Goal: Task Accomplishment & Management: Complete application form

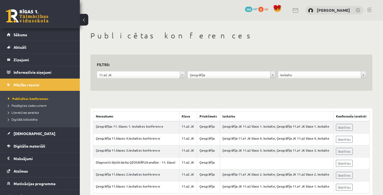
scroll to position [15, 0]
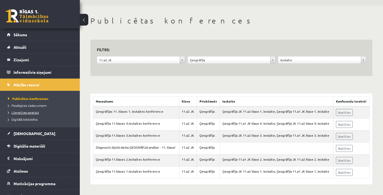
click at [23, 113] on span "Literatūras saraksts" at bounding box center [23, 112] width 31 height 4
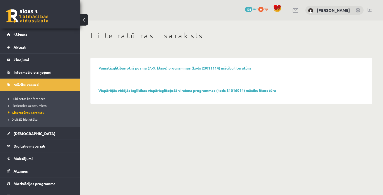
click at [20, 118] on span "Digitālā bibliotēka" at bounding box center [23, 119] width 30 height 4
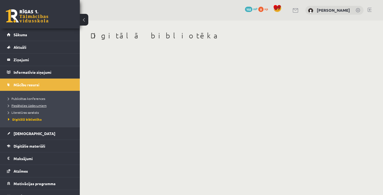
click at [18, 106] on span "Pieslēgties Uzdevumiem" at bounding box center [27, 105] width 39 height 4
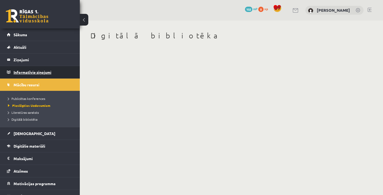
click at [15, 78] on legend "Informatīvie ziņojumi 0" at bounding box center [44, 72] width 60 height 12
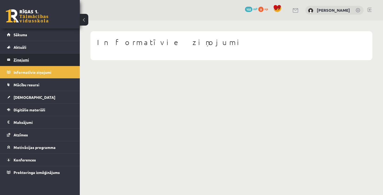
click at [13, 62] on link "Ziņojumi 0" at bounding box center [40, 59] width 66 height 12
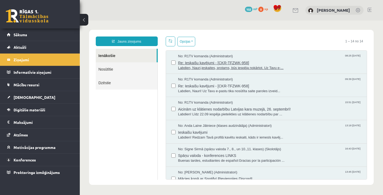
click at [330, 60] on span "Re: Ieskaišu kavējumi - [CKR-TFZWK-958]" at bounding box center [270, 62] width 184 height 7
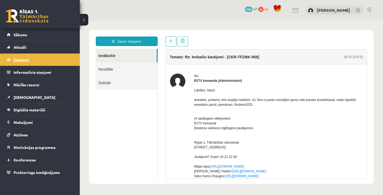
click at [19, 58] on legend "Ziņojumi 0" at bounding box center [44, 59] width 60 height 12
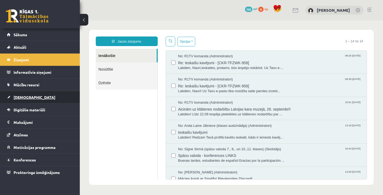
click at [19, 97] on span "[DEMOGRAPHIC_DATA]" at bounding box center [35, 97] width 42 height 5
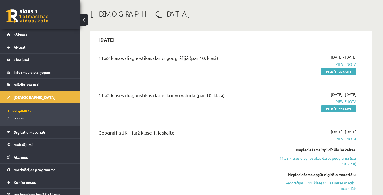
scroll to position [19, 0]
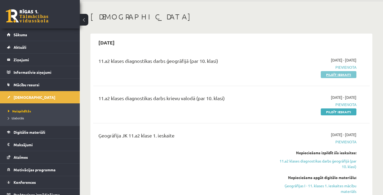
click at [346, 75] on link "Pildīt ieskaiti" at bounding box center [339, 74] width 36 height 7
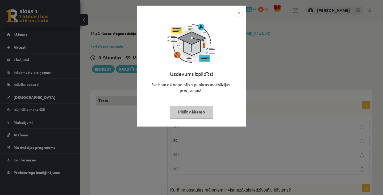
click at [198, 114] on button "Pildīt nākamo" at bounding box center [192, 112] width 44 height 12
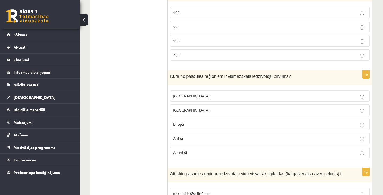
scroll to position [98, 0]
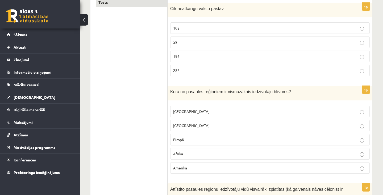
click at [200, 87] on div "Kurā no pasaules reģioniem ir vismazākais iedzīvotāju blīvums?" at bounding box center [270, 93] width 205 height 15
click at [252, 92] on span "Kurā no pasaules reģioniem ir vismazākais iedzīvotāju blīvums?" at bounding box center [230, 91] width 121 height 5
click at [250, 94] on div "Kurā no pasaules reģioniem ir vismazākais iedzīvotāju blīvums?" at bounding box center [270, 93] width 205 height 15
click at [283, 95] on div "Kurā no pasaules reģioniem ir vismazākais iedzīvotāju blīvums?" at bounding box center [270, 93] width 205 height 15
click at [282, 92] on span "Kurā no pasaules reģioniem ir vismazākais iedzīvotāju blīvums?" at bounding box center [230, 91] width 121 height 5
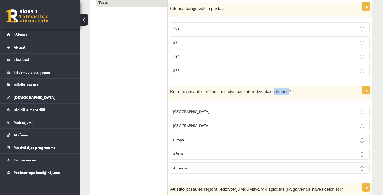
click at [288, 95] on div "Kurā no pasaules reģioniem ir vismazākais iedzīvotāju blīvums?" at bounding box center [270, 93] width 205 height 15
copy span "Kurā no pasaules reģioniem ir vismazākais iedzīvotāju blīvums?"
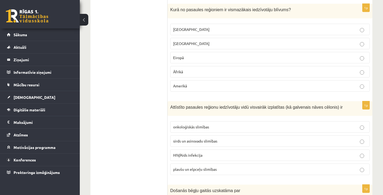
scroll to position [180, 0]
click at [232, 109] on span "Attīstīto pasaules reģionu iedzīvotāju vidū visvairāk izplatītas (kā galvenais …" at bounding box center [256, 107] width 172 height 5
click at [232, 108] on span "Attīstīto pasaules reģionu iedzīvotāju vidū visvairāk izplatītas (kā galvenais …" at bounding box center [256, 107] width 172 height 5
click at [175, 109] on p "Attīstīto pasaules reģionu iedzīvotāju vidū visvairāk izplatītas (kā galvenais …" at bounding box center [256, 107] width 173 height 6
click at [179, 107] on span "Attīstīto pasaules reģionu iedzīvotāju vidū visvairāk izplatītas (kā galvenais …" at bounding box center [256, 107] width 172 height 5
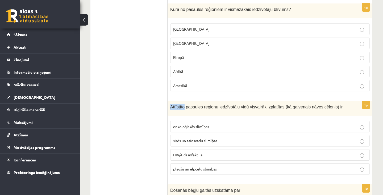
click at [179, 107] on span "Attīstīto pasaules reģionu iedzīvotāju vidū visvairāk izplatītas (kā galvenais …" at bounding box center [256, 107] width 172 height 5
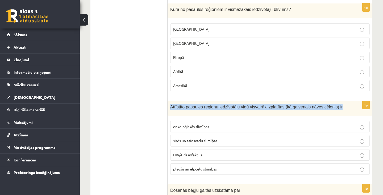
copy span "Attīstīto pasaules reģionu iedzīvotāju vidū visvairāk izplatītas (kā galvenais …"
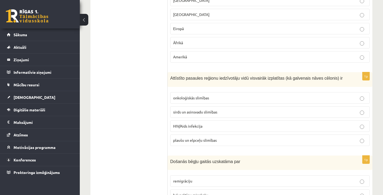
scroll to position [210, 0]
click at [273, 106] on label "sirds un asinsvadu slimības" at bounding box center [270, 111] width 200 height 11
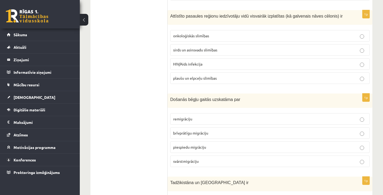
scroll to position [273, 0]
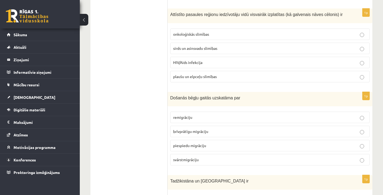
click at [175, 99] on span "Došanās bēgļu gaitās uzskatāma par" at bounding box center [205, 98] width 70 height 5
click at [182, 100] on p "Došanās bēgļu gaitās uzskatāma par" at bounding box center [256, 97] width 173 height 6
click at [183, 100] on p "Došanās bēgļu gaitās uzskatāma par" at bounding box center [256, 97] width 173 height 6
click at [176, 99] on span "Došanās bēgļu gaitās uzskatāma par" at bounding box center [205, 98] width 70 height 5
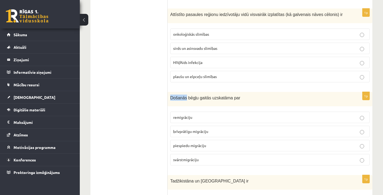
click at [176, 99] on span "Došanās bēgļu gaitās uzskatāma par" at bounding box center [205, 98] width 70 height 5
copy span "Došanās bēgļu gaitās uzskatāma par"
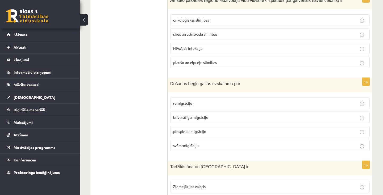
scroll to position [287, 0]
click at [172, 84] on span "Došanās bēgļu gaitās uzskatāma par" at bounding box center [205, 83] width 70 height 5
click at [173, 83] on span "Došanās bēgļu gaitās uzskatāma par" at bounding box center [205, 83] width 70 height 5
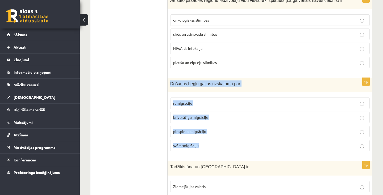
copy div "Došanās bēgļu gaitās uzskatāma par remigrāciju brīvprātīgu migrāciju piespiedu …"
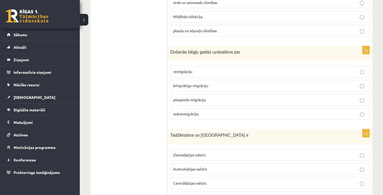
scroll to position [319, 0]
click at [324, 99] on p "piespiedu migrāciju" at bounding box center [270, 99] width 194 height 6
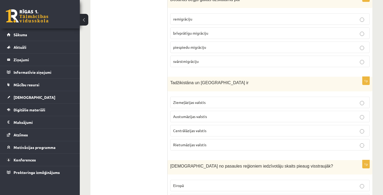
scroll to position [363, 0]
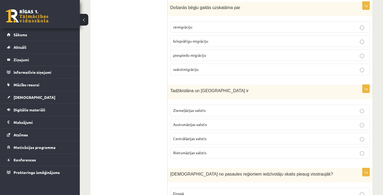
click at [174, 91] on span "Tadžikistāna un Turkmenistāna ir" at bounding box center [209, 90] width 79 height 5
click at [176, 90] on span "Tadžikistāna un Turkmenistāna ir" at bounding box center [209, 90] width 79 height 5
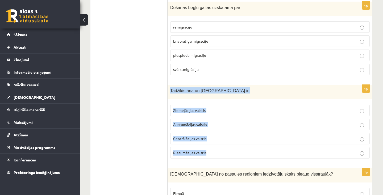
copy div "Tadžikistāna un Turkmenistāna ir Ziemeļāzijas valstis Austumāzijas valstis Cent…"
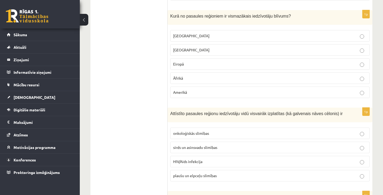
scroll to position [169, 0]
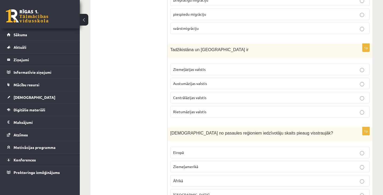
click at [316, 96] on p "Centrālāzijas valstis" at bounding box center [270, 98] width 194 height 6
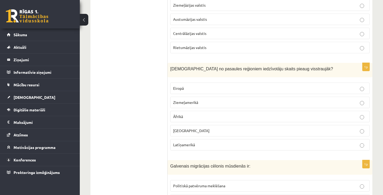
scroll to position [467, 0]
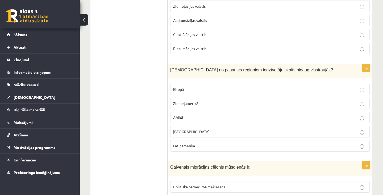
click at [178, 69] on span "Kurā no pasaules reģioniem iedzīvotāju skaits pieaug visstraujāk?" at bounding box center [251, 70] width 163 height 5
click at [176, 67] on p "Kurā no pasaules reģioniem iedzīvotāju skaits pieaug visstraujāk?" at bounding box center [256, 70] width 173 height 6
click at [174, 70] on span "Kurā no pasaules reģioniem iedzīvotāju skaits pieaug visstraujāk?" at bounding box center [251, 70] width 163 height 5
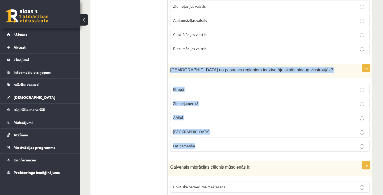
copy div "Kurā no pasaules reģioniem iedzīvotāju skaits pieaug visstraujāk? Eiropā Ziemeļ…"
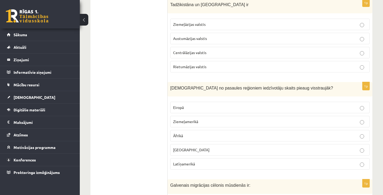
scroll to position [446, 0]
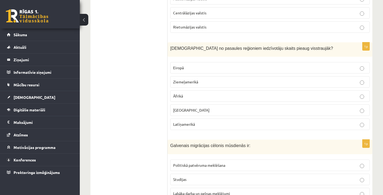
click at [304, 94] on p "Āfrikā" at bounding box center [270, 96] width 194 height 6
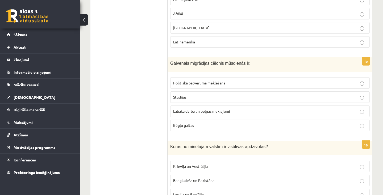
scroll to position [574, 0]
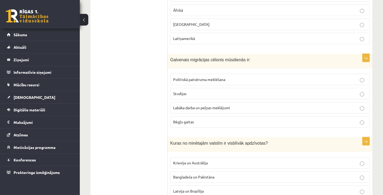
click at [324, 122] on p "Bēgļu gaitas" at bounding box center [270, 122] width 194 height 6
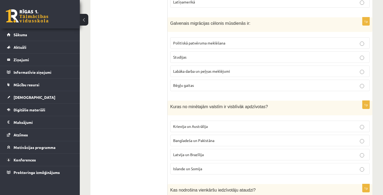
scroll to position [623, 0]
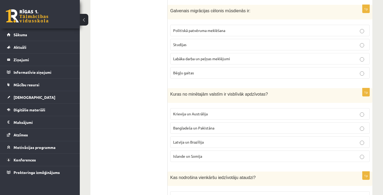
click at [328, 117] on label "Krievija un Austrālija" at bounding box center [270, 113] width 200 height 11
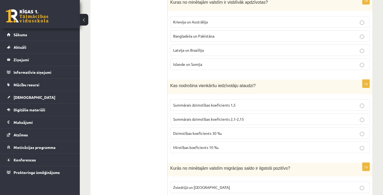
scroll to position [715, 0]
click at [172, 87] on span "Kas nodrošina vienkāršu iedzīvotāju ataudzi?" at bounding box center [212, 85] width 85 height 5
click at [174, 85] on span "Kas nodrošina vienkāršu iedzīvotāju ataudzi?" at bounding box center [212, 85] width 85 height 5
click at [175, 83] on span "Kas nodrošina vienkāršu iedzīvotāju ataudzi?" at bounding box center [212, 85] width 85 height 5
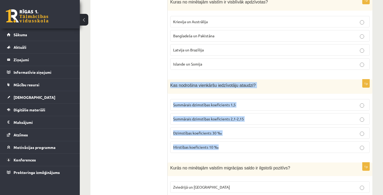
copy div "Kas nodrošina vienkāršu iedzīvotāju ataudzi? Summārais dzimstības koeficients 1…"
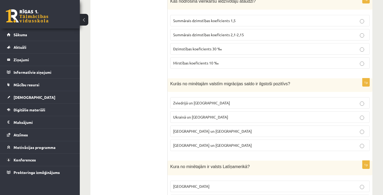
scroll to position [802, 0]
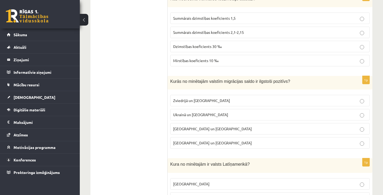
click at [173, 80] on span "Kurās no minētajām valstīm migrācijas saldo ir ilgstoši pozitīvs?" at bounding box center [230, 81] width 120 height 5
click at [177, 84] on div "Kurās no minētajām valstīm migrācijas saldo ir ilgstoši pozitīvs?" at bounding box center [270, 83] width 205 height 14
click at [177, 83] on span "Kurās no minētajām valstīm migrācijas saldo ir ilgstoši pozitīvs?" at bounding box center [230, 81] width 120 height 5
click at [185, 82] on span "Kurās no minētajām valstīm migrācijas saldo ir ilgstoši pozitīvs?" at bounding box center [230, 81] width 120 height 5
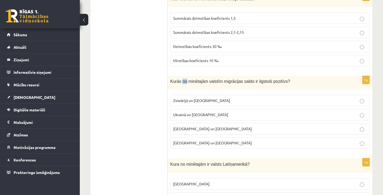
click at [191, 82] on span "Kurās no minētajām valstīm migrācijas saldo ir ilgstoši pozitīvs?" at bounding box center [230, 81] width 120 height 5
click at [192, 82] on span "Kurās no minētajām valstīm migrācijas saldo ir ilgstoši pozitīvs?" at bounding box center [230, 81] width 120 height 5
click at [191, 83] on span "Kurās no minētajām valstīm migrācijas saldo ir ilgstoši pozitīvs?" at bounding box center [230, 81] width 120 height 5
click at [189, 83] on p "Kurās no minētajām valstīm migrācijas saldo ir ilgstoši pozitīvs?" at bounding box center [256, 82] width 173 height 6
click at [184, 83] on span "Kurās no minētajām valstīm migrācijas saldo ir ilgstoši pozitīvs?" at bounding box center [230, 81] width 120 height 5
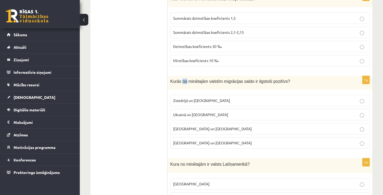
click at [185, 81] on span "Kurās no minētajām valstīm migrācijas saldo ir ilgstoši pozitīvs?" at bounding box center [230, 81] width 120 height 5
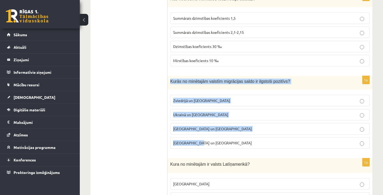
copy div "Kurās no minētajām valstīm migrācijas saldo ir ilgstoši pozitīvs? Zviedrijā un …"
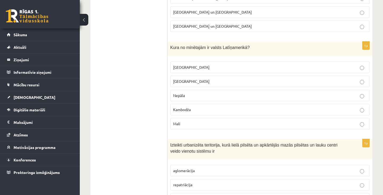
scroll to position [921, 0]
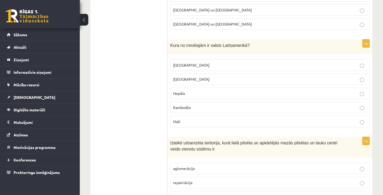
click at [359, 70] on label "Meksika" at bounding box center [270, 64] width 200 height 11
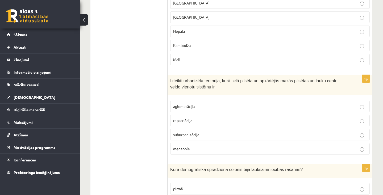
scroll to position [985, 0]
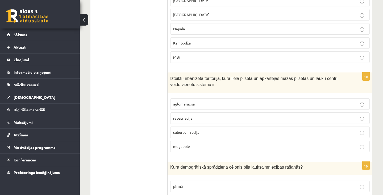
click at [175, 77] on span "Izteikti urbanizēta teritorija, kurā lielā pilsēta un apkārtējās mazās pilsētas…" at bounding box center [253, 81] width 167 height 11
click at [173, 78] on span "Izteikti urbanizēta teritorija, kurā lielā pilsēta un apkārtējās mazās pilsētas…" at bounding box center [253, 81] width 167 height 11
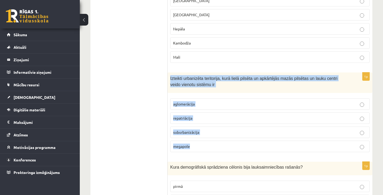
copy div "Izteikti urbanizēta teritorija, kurā lielā pilsēta un apkārtējās mazās pilsētas…"
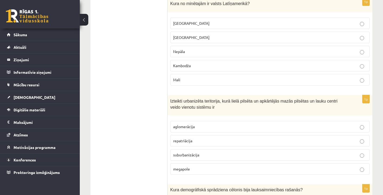
scroll to position [960, 0]
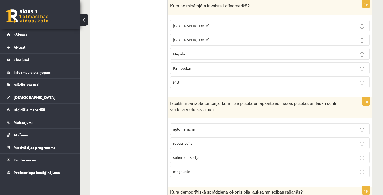
click at [293, 129] on p "aglomerācija" at bounding box center [270, 129] width 194 height 6
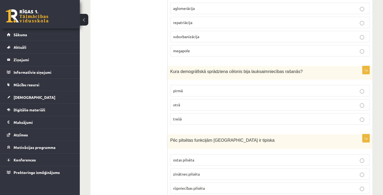
scroll to position [1081, 0]
click at [174, 69] on span "Kura demogrāfiskā sprādziena cēlonis bija lauksaimniecības rašanās?" at bounding box center [236, 71] width 133 height 5
click at [173, 72] on span "Kura demogrāfiskā sprādziena cēlonis bija lauksaimniecības rašanās?" at bounding box center [236, 71] width 133 height 5
click at [174, 71] on span "Kura demogrāfiskā sprādziena cēlonis bija lauksaimniecības rašanās?" at bounding box center [236, 71] width 133 height 5
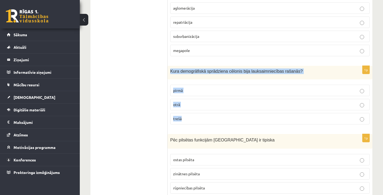
copy div "Kura demogrāfiskā sprādziena cēlonis bija lauksaimniecības rašanās? pirmā otrā …"
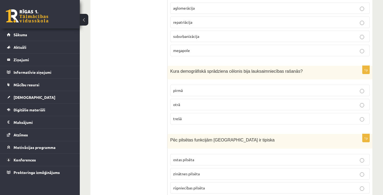
click at [310, 93] on label "pirmā" at bounding box center [270, 90] width 200 height 11
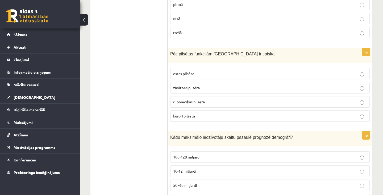
scroll to position [1169, 0]
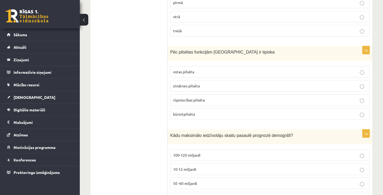
click at [171, 52] on span "Pēc pilsētas funkcijām Jūrmala ir tipiska" at bounding box center [222, 52] width 104 height 5
click at [312, 118] on label "kūrortpilsēta" at bounding box center [270, 113] width 200 height 11
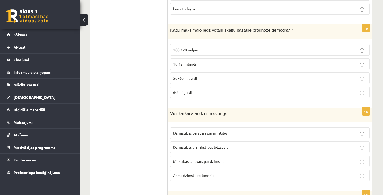
scroll to position [1273, 0]
click at [175, 33] on div "Kādu maksimālo iedzīvotāju skaitu pasaulē prognozē demogrāfi?" at bounding box center [270, 32] width 205 height 15
click at [337, 68] on label "10-12 miljardi" at bounding box center [270, 64] width 200 height 11
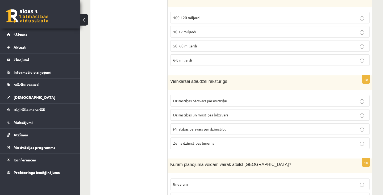
scroll to position [1316, 0]
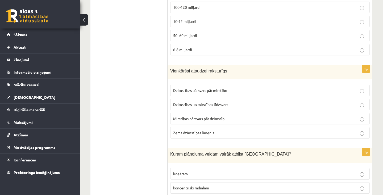
click at [346, 93] on label "Dzimstības pārsvars pār mirstību" at bounding box center [270, 90] width 200 height 11
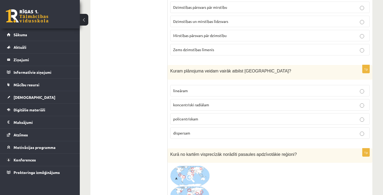
scroll to position [1400, 0]
click at [174, 68] on span "Kuram plānojuma veidam vairāk atbilst Rīga?" at bounding box center [230, 70] width 121 height 5
click at [172, 72] on span "Kuram plānojuma veidam vairāk atbilst Rīga?" at bounding box center [230, 70] width 121 height 5
click at [172, 71] on span "Kuram plānojuma veidam vairāk atbilst Rīga?" at bounding box center [230, 70] width 121 height 5
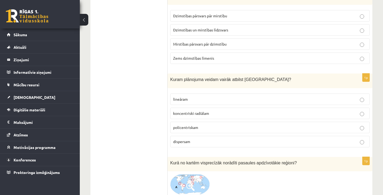
scroll to position [1390, 0]
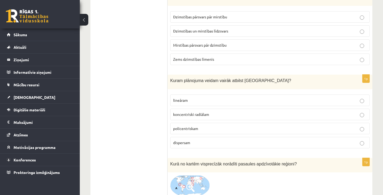
click at [312, 127] on p "policentriskam" at bounding box center [270, 129] width 194 height 6
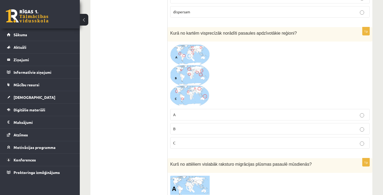
scroll to position [1520, 0]
click at [288, 143] on p "C" at bounding box center [270, 144] width 194 height 6
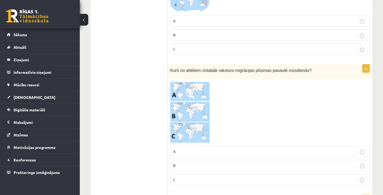
scroll to position [1616, 0]
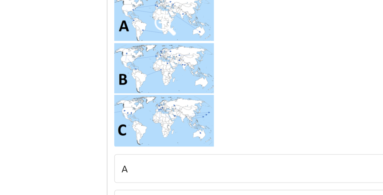
click at [204, 110] on img at bounding box center [190, 110] width 40 height 61
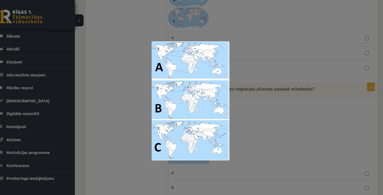
scroll to position [1597, 0]
click at [322, 108] on div at bounding box center [191, 97] width 383 height 195
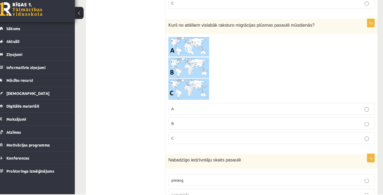
scroll to position [1655, 0]
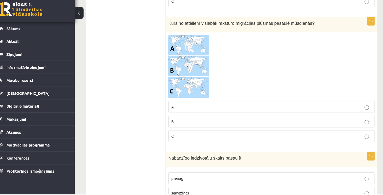
click at [312, 133] on label "C" at bounding box center [270, 138] width 200 height 11
click at [344, 127] on label "B" at bounding box center [270, 124] width 200 height 11
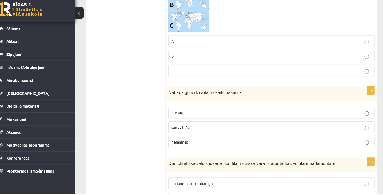
scroll to position [1721, 0]
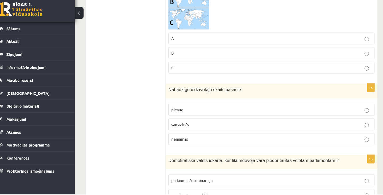
click at [325, 116] on label "pieaug" at bounding box center [270, 113] width 200 height 11
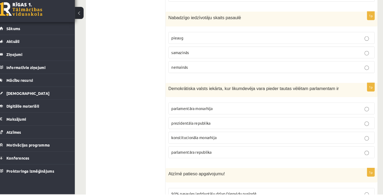
scroll to position [1791, 0]
click at [168, 92] on div "Demokrātiska valsts iekārta, kur likumdevēja vara pieder tautas vēlētam parlame…" at bounding box center [270, 94] width 205 height 14
click at [174, 88] on div "Demokrātiska valsts iekārta, kur likumdevēja vara pieder tautas vēlētam parlame…" at bounding box center [270, 94] width 205 height 14
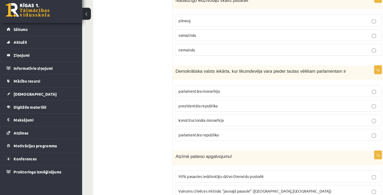
scroll to position [1811, 0]
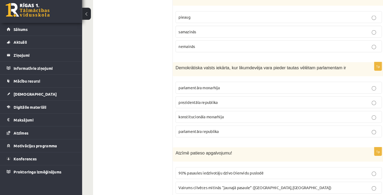
click at [302, 106] on p "prezidentāla republika" at bounding box center [270, 105] width 194 height 6
click at [305, 132] on p "parlamentāra republika" at bounding box center [270, 134] width 194 height 6
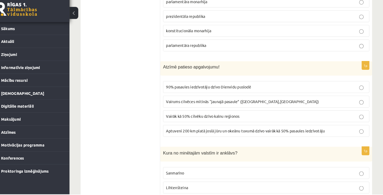
scroll to position [1896, 0]
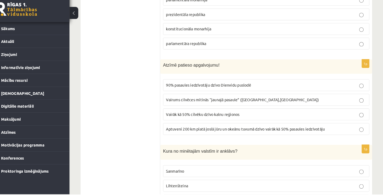
click at [332, 133] on p "Aptuveni 200 km platā joslā jūru un okeānu tuvumā dzīvo vairāk kā 50% pasaules …" at bounding box center [270, 132] width 194 height 6
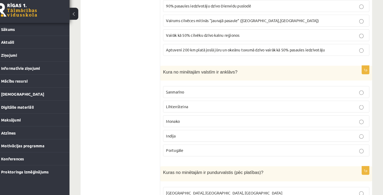
scroll to position [1980, 0]
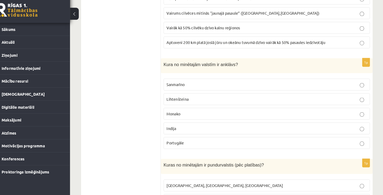
click at [174, 67] on span "Kura no minētajām valstīm ir anklāvs?" at bounding box center [206, 68] width 72 height 5
click at [318, 89] on p "Sanmarīno" at bounding box center [270, 88] width 194 height 6
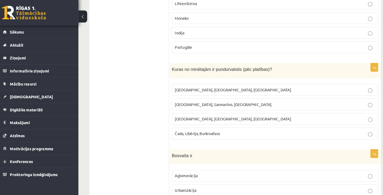
scroll to position [2069, 0]
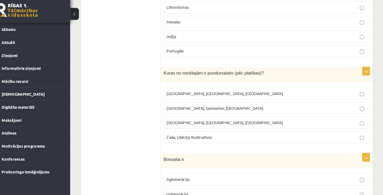
click at [175, 76] on span "Kuras no minētajām ir pundurvalstis (pēc platības)?" at bounding box center [218, 77] width 97 height 5
click at [173, 77] on span "Kuras no minētajām ir pundurvalstis (pēc platības)?" at bounding box center [218, 77] width 97 height 5
click at [174, 76] on span "Kuras no minētajām ir pundurvalstis (pēc platības)?" at bounding box center [218, 77] width 97 height 5
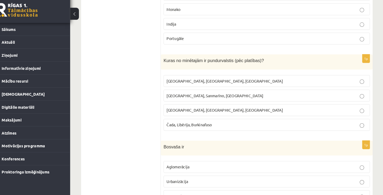
scroll to position [2081, 0]
click at [318, 102] on label "Monako, Sanmarīno, Luksemburga" at bounding box center [270, 98] width 200 height 11
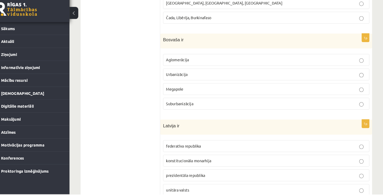
scroll to position [2186, 0]
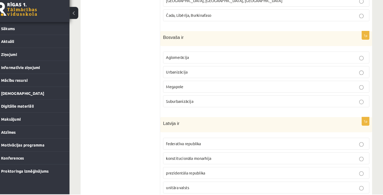
click at [302, 177] on label "prezidentāla republika" at bounding box center [270, 173] width 200 height 11
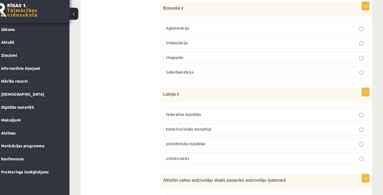
scroll to position [2216, 0]
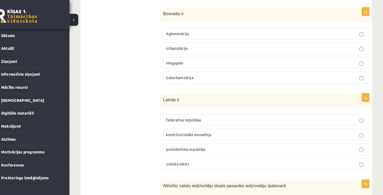
click at [175, 15] on p "Bosvaša ir" at bounding box center [256, 13] width 173 height 6
click at [174, 15] on p "Bosvaša ir" at bounding box center [256, 13] width 173 height 6
click at [174, 13] on span "Bosvaša ir" at bounding box center [180, 13] width 20 height 5
click at [185, 13] on span "Bosvaša ir" at bounding box center [180, 13] width 20 height 5
click at [187, 13] on span "Bosvaša ir" at bounding box center [180, 13] width 20 height 5
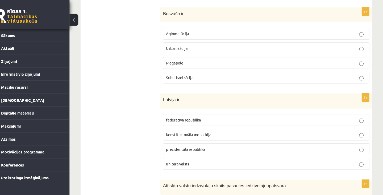
click at [175, 14] on span "Bosvaša ir" at bounding box center [180, 13] width 20 height 5
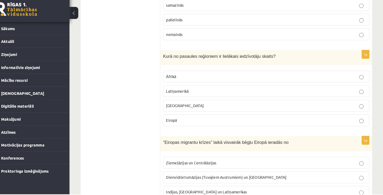
scroll to position [2406, 0]
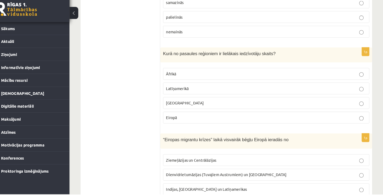
click at [328, 108] on p "Āzijā" at bounding box center [270, 107] width 194 height 6
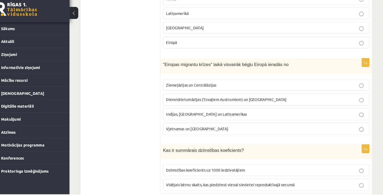
scroll to position [2481, 0]
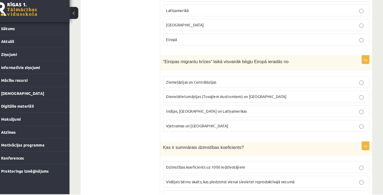
click at [179, 67] on span "“Eiropas migrantu krīzes” laikā visvairāk bēgļu Eiropā ieradās no" at bounding box center [230, 66] width 121 height 5
click at [173, 71] on div "“Eiropas migrantu krīzes” laikā visvairāk bēgļu Eiropā ieradās no" at bounding box center [270, 68] width 205 height 15
click at [175, 67] on span "“Eiropas migrantu krīzes” laikā visvairāk bēgļu Eiropā ieradās no" at bounding box center [230, 66] width 121 height 5
click at [179, 69] on div "“Eiropas migrantu krīzes” laikā visvairāk bēgļu Eiropā ieradās no" at bounding box center [270, 68] width 205 height 15
click at [180, 67] on span "“Eiropas migrantu krīzes” laikā visvairāk bēgļu Eiropā ieradās no" at bounding box center [230, 66] width 121 height 5
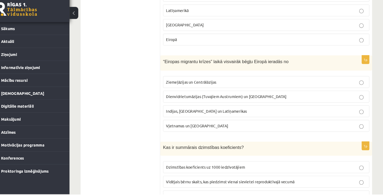
click at [180, 66] on span "“Eiropas migrantu krīzes” laikā visvairāk bēgļu Eiropā ieradās no" at bounding box center [230, 66] width 121 height 5
click at [182, 65] on span "“Eiropas migrantu krīzes” laikā visvairāk bēgļu Eiropā ieradās no" at bounding box center [230, 66] width 121 height 5
click at [180, 66] on span "“Eiropas migrantu krīzes” laikā visvairāk bēgļu Eiropā ieradās no" at bounding box center [230, 66] width 121 height 5
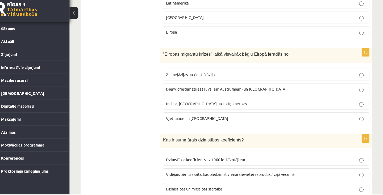
scroll to position [2496, 0]
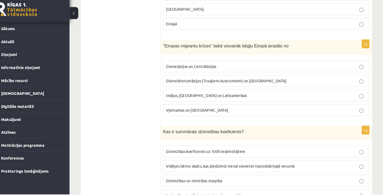
click at [196, 49] on span "“Eiropas migrantu krīzes” laikā visvairāk bēgļu Eiropā ieradās no" at bounding box center [230, 51] width 121 height 5
click at [196, 50] on span "“Eiropas migrantu krīzes” laikā visvairāk bēgļu Eiropā ieradās no" at bounding box center [230, 51] width 121 height 5
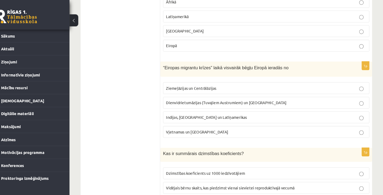
scroll to position [2482, 0]
click at [319, 99] on p "Dienvidrietumāzijas (Tuvajiem Austrumiem) un Āfrikas" at bounding box center [270, 100] width 194 height 6
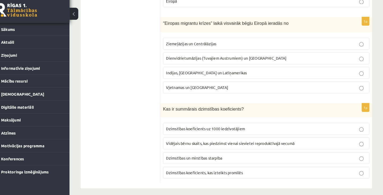
scroll to position [2522, 0]
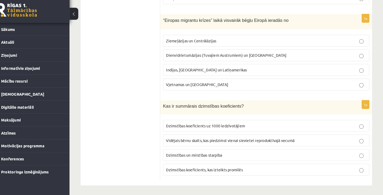
click at [306, 154] on p "Dzimstības un mirstības starpība" at bounding box center [270, 156] width 194 height 6
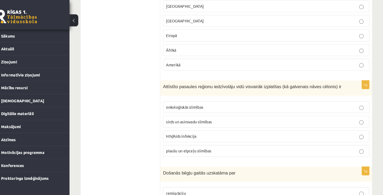
scroll to position [0, 0]
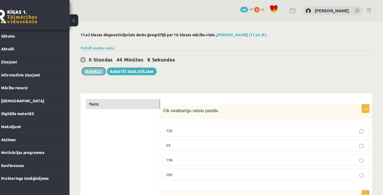
click at [101, 72] on button "Iesniegt" at bounding box center [103, 68] width 23 height 7
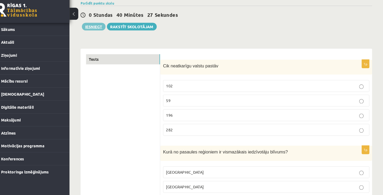
scroll to position [41, 0]
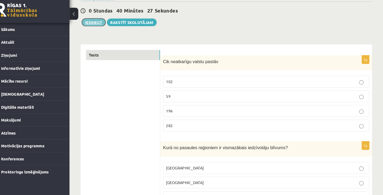
click at [100, 30] on button "Iesniegt" at bounding box center [103, 27] width 23 height 7
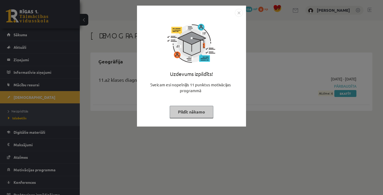
click at [200, 113] on button "Pildīt nākamo" at bounding box center [192, 112] width 44 height 12
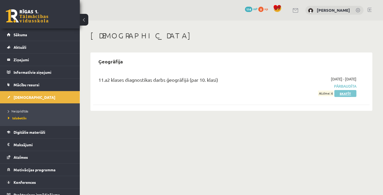
click at [347, 96] on link "Skatīt" at bounding box center [346, 93] width 22 height 7
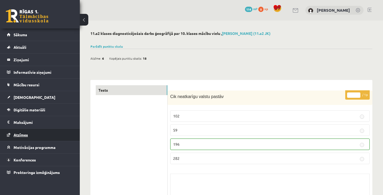
click at [24, 139] on link "Atzīmes" at bounding box center [40, 135] width 66 height 12
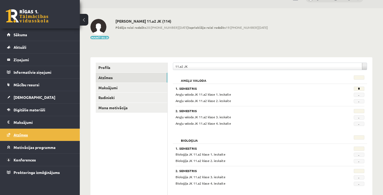
scroll to position [9, 0]
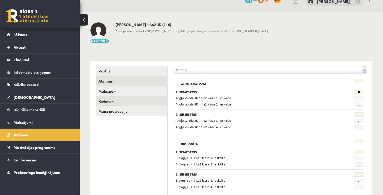
click at [105, 104] on link "Radinieki" at bounding box center [132, 101] width 72 height 10
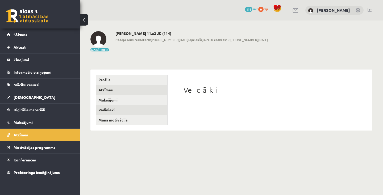
click at [102, 93] on link "Atzīmes" at bounding box center [132, 90] width 72 height 10
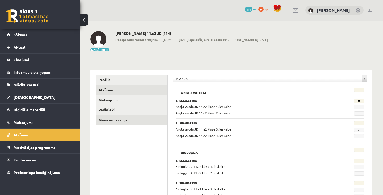
click at [109, 120] on link "Mana motivācija" at bounding box center [132, 120] width 72 height 10
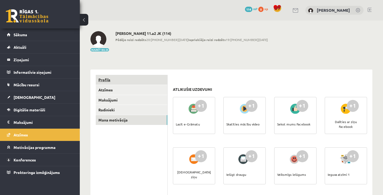
click at [100, 81] on link "Profils" at bounding box center [132, 80] width 72 height 10
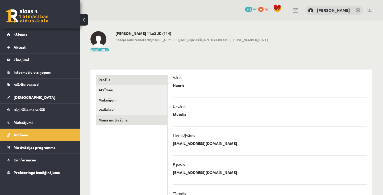
click at [104, 123] on link "Mana motivācija" at bounding box center [132, 120] width 72 height 10
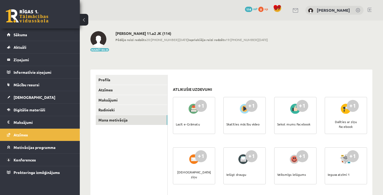
click at [253, 10] on span "114" at bounding box center [248, 9] width 7 height 5
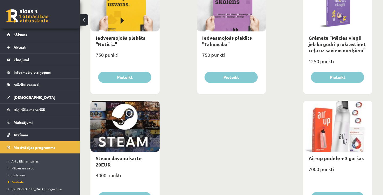
scroll to position [838, 0]
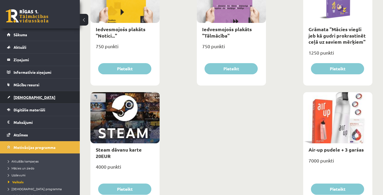
click at [19, 99] on link "[DEMOGRAPHIC_DATA]" at bounding box center [40, 97] width 66 height 12
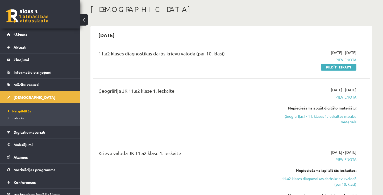
scroll to position [27, 0]
